Goal: Book appointment/travel/reservation

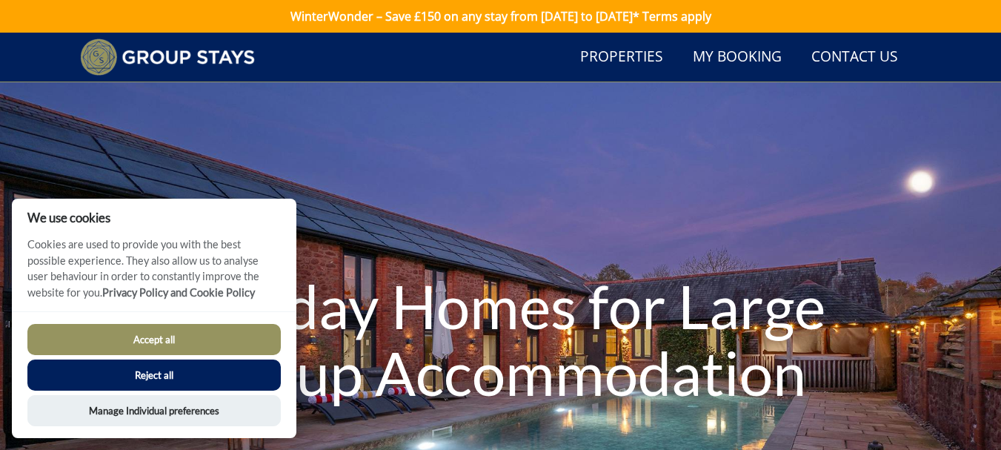
scroll to position [155, 0]
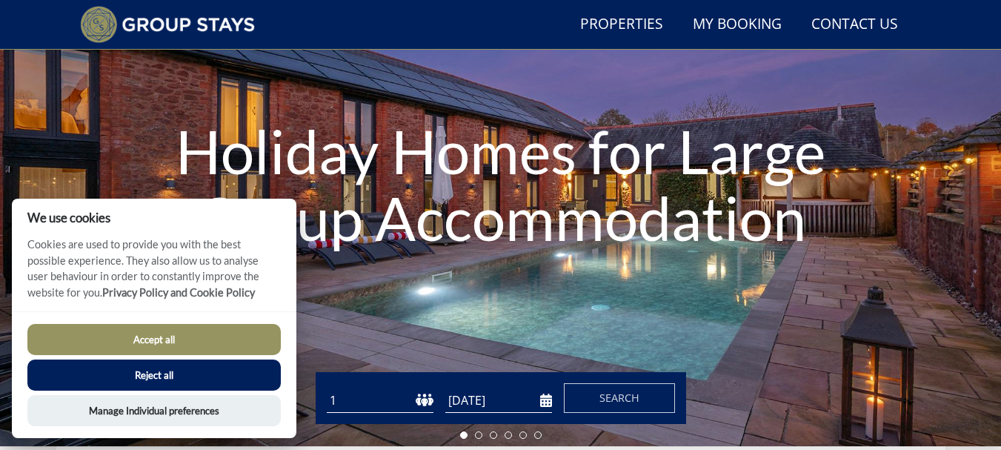
click at [173, 384] on button "Reject all" at bounding box center [153, 374] width 253 height 31
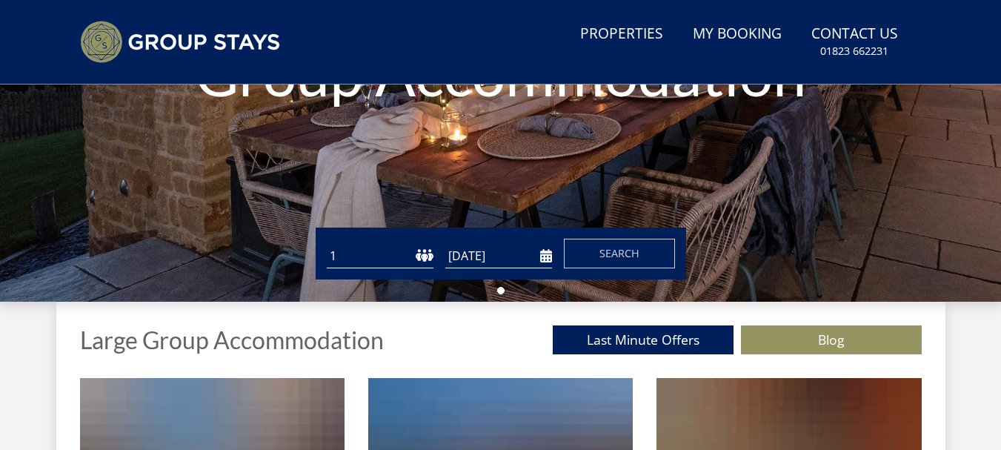
click at [547, 251] on input "[DATE]" at bounding box center [498, 256] width 107 height 24
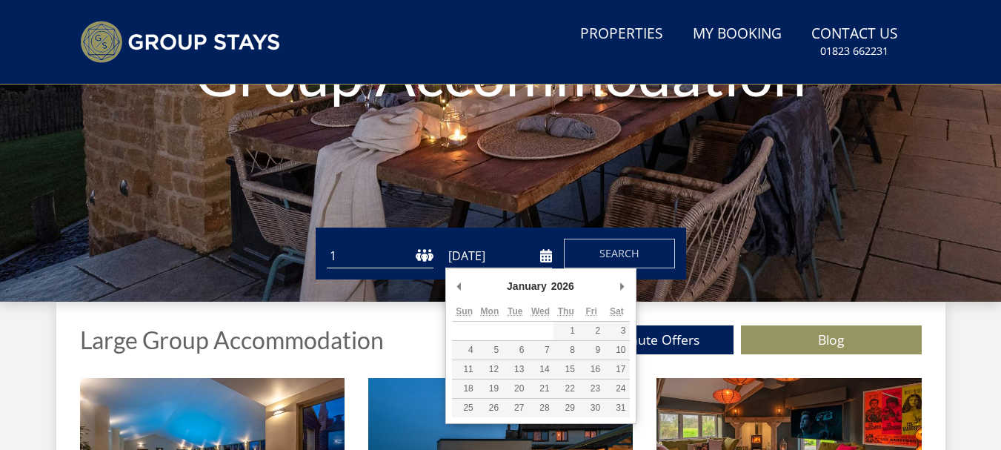
click at [450, 284] on div "January January February March April May June July August September October Nov…" at bounding box center [540, 346] width 191 height 156
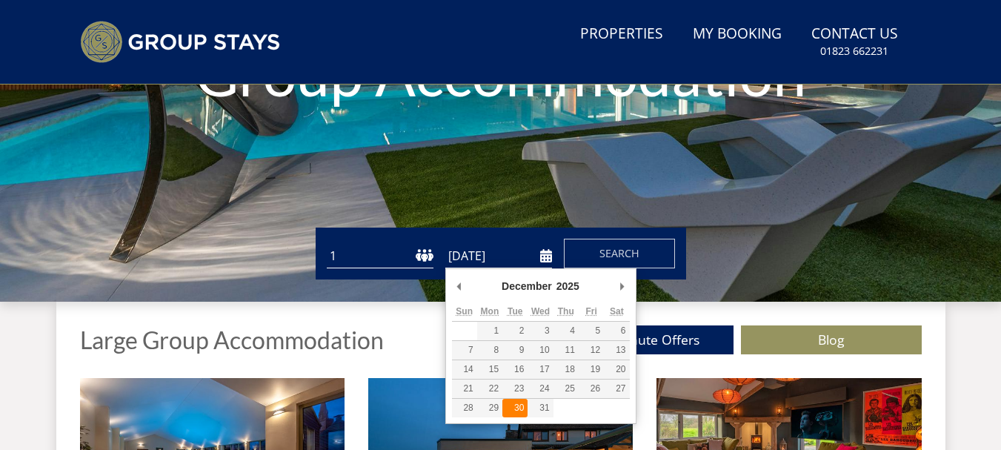
type input "[DATE]"
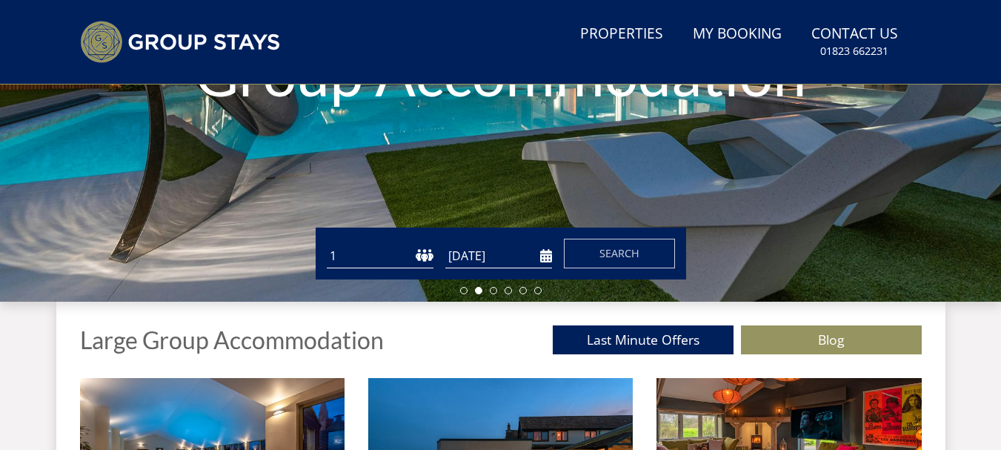
click at [357, 256] on select "1 2 3 4 5 6 7 8 9 10 11 12 13 14 15 16 17 18 19 20 21 22 23 24 25 26 27 28 29 3…" at bounding box center [380, 256] width 107 height 24
click at [334, 254] on select "1 2 3 4 5 6 7 8 9 10 11 12 13 14 15 16 17 18 19 20 21 22 23 24 25 26 27 28 29 3…" at bounding box center [380, 256] width 107 height 24
select select "10"
click at [327, 244] on select "1 2 3 4 5 6 7 8 9 10 11 12 13 14 15 16 17 18 19 20 21 22 23 24 25 26 27 28 29 3…" at bounding box center [380, 256] width 107 height 24
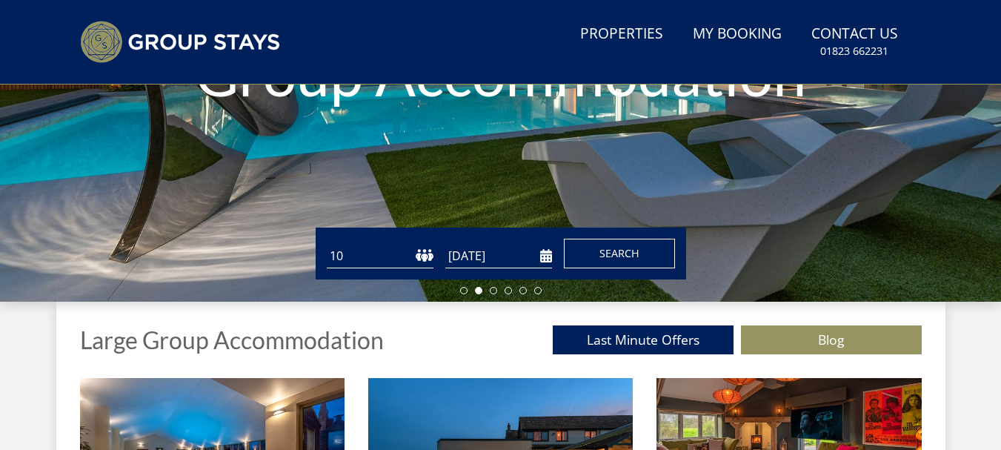
click at [598, 244] on button "Search" at bounding box center [619, 253] width 111 height 30
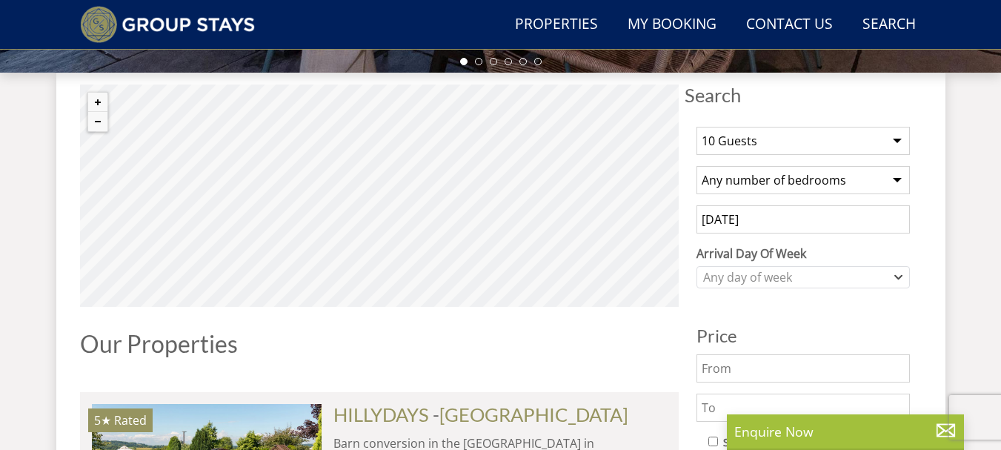
scroll to position [591, 0]
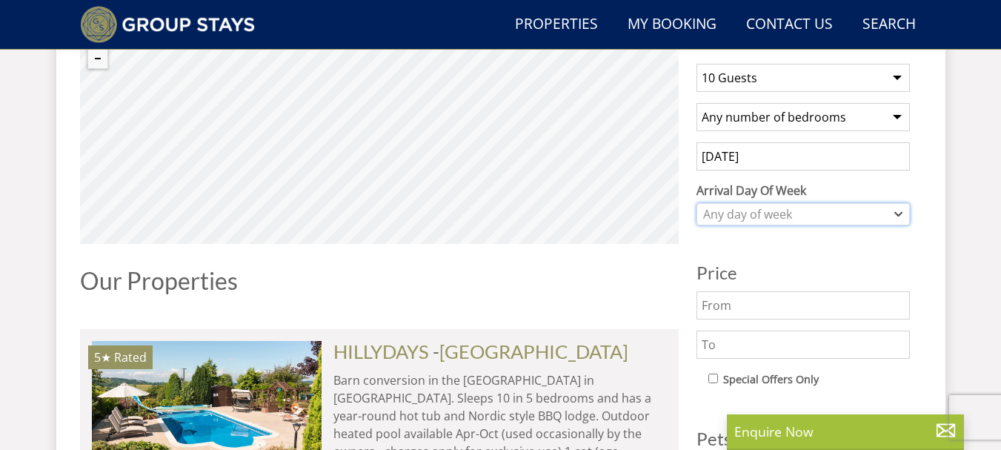
click at [792, 218] on div "Any day of week" at bounding box center [795, 214] width 192 height 16
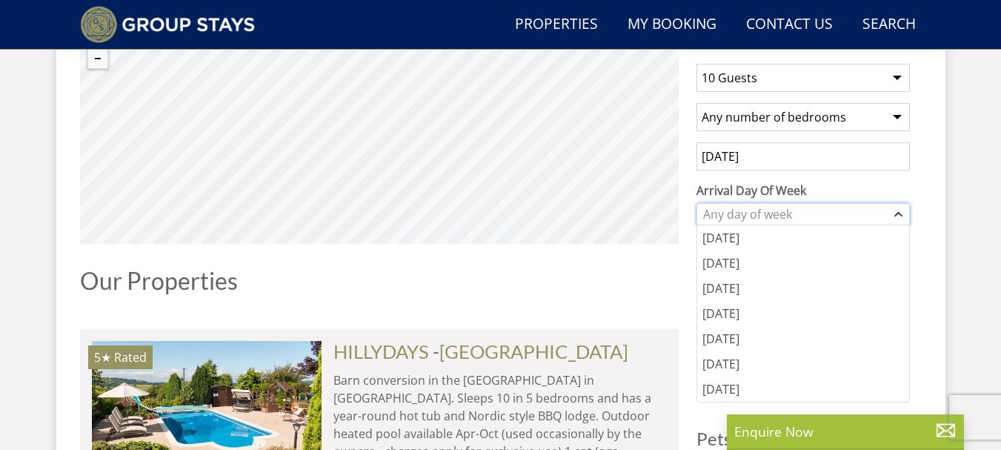
click at [780, 207] on div "Any day of week" at bounding box center [795, 214] width 192 height 16
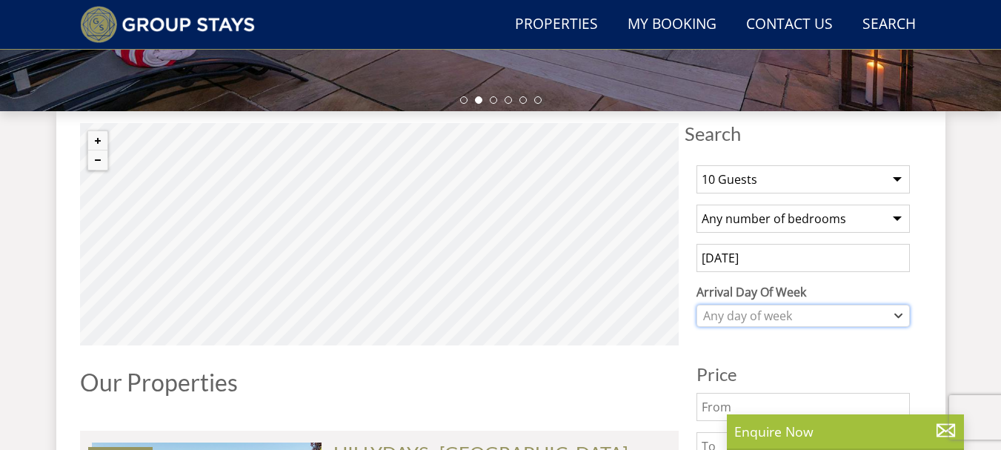
scroll to position [490, 0]
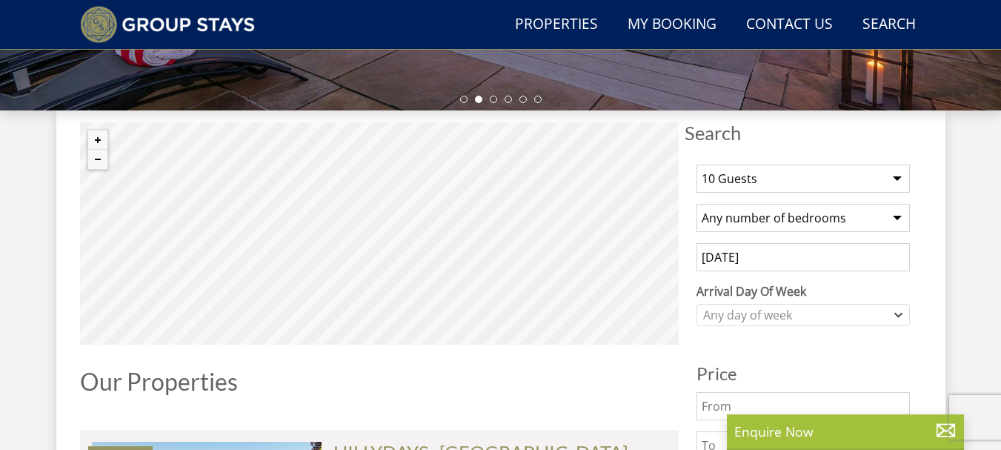
drag, startPoint x: 680, startPoint y: 210, endPoint x: 494, endPoint y: 349, distance: 232.3
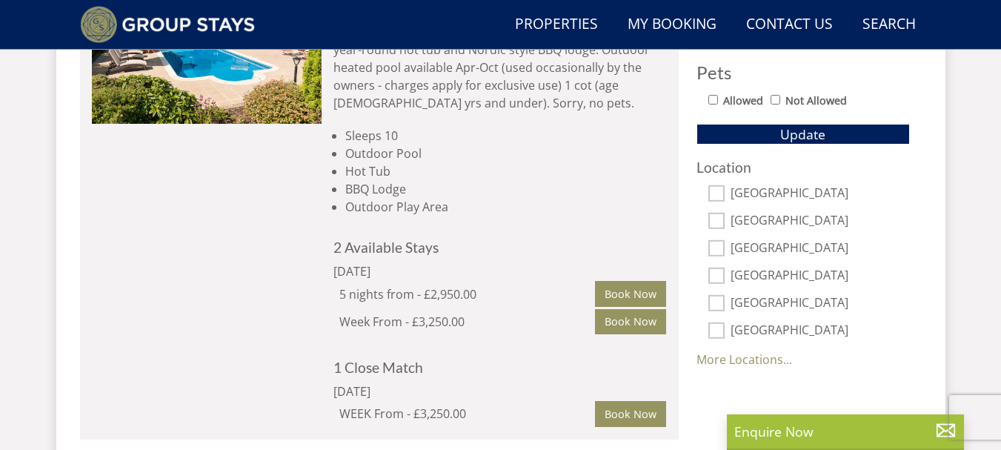
scroll to position [932, 0]
